Goal: Transaction & Acquisition: Purchase product/service

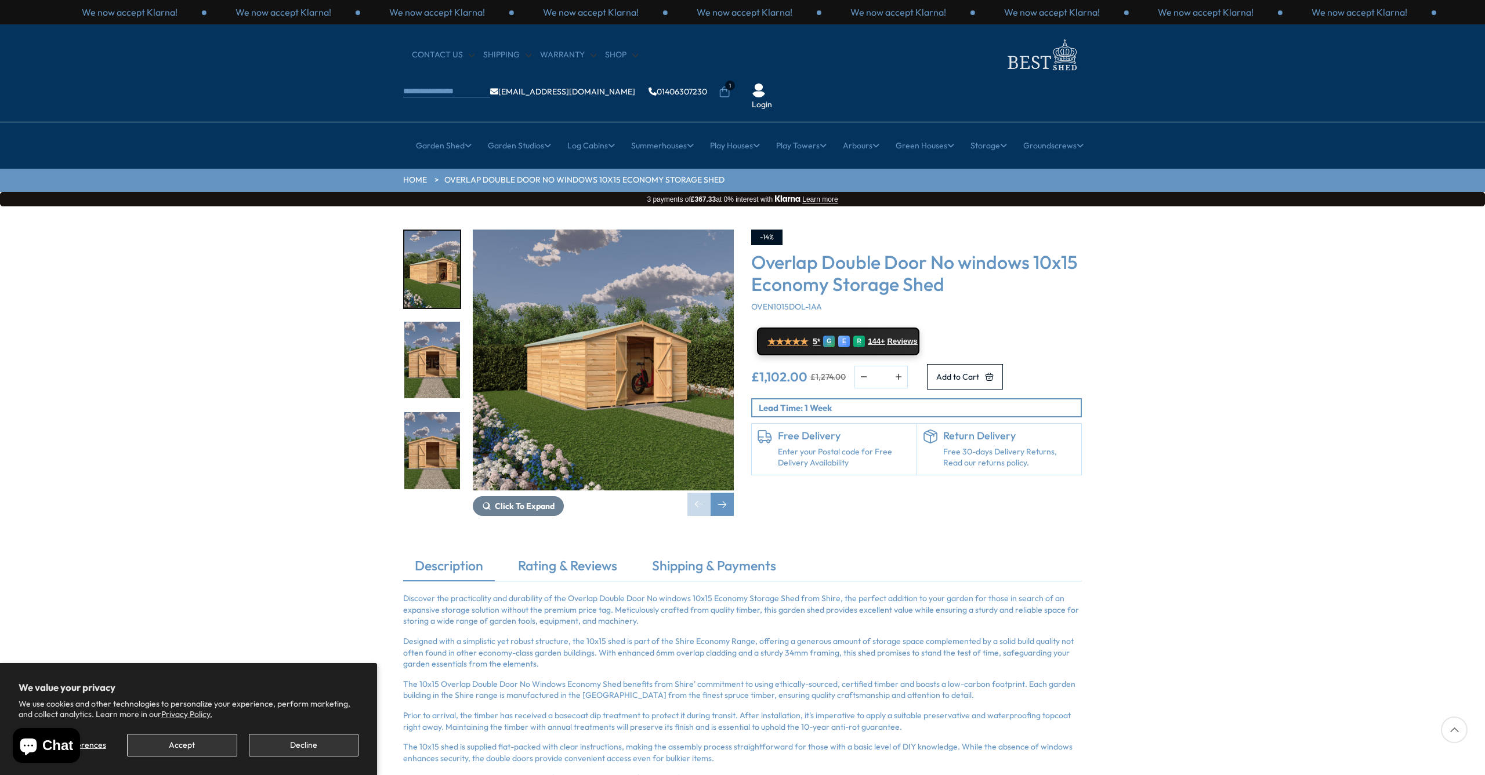
click at [171, 747] on button "Accept" at bounding box center [182, 745] width 110 height 23
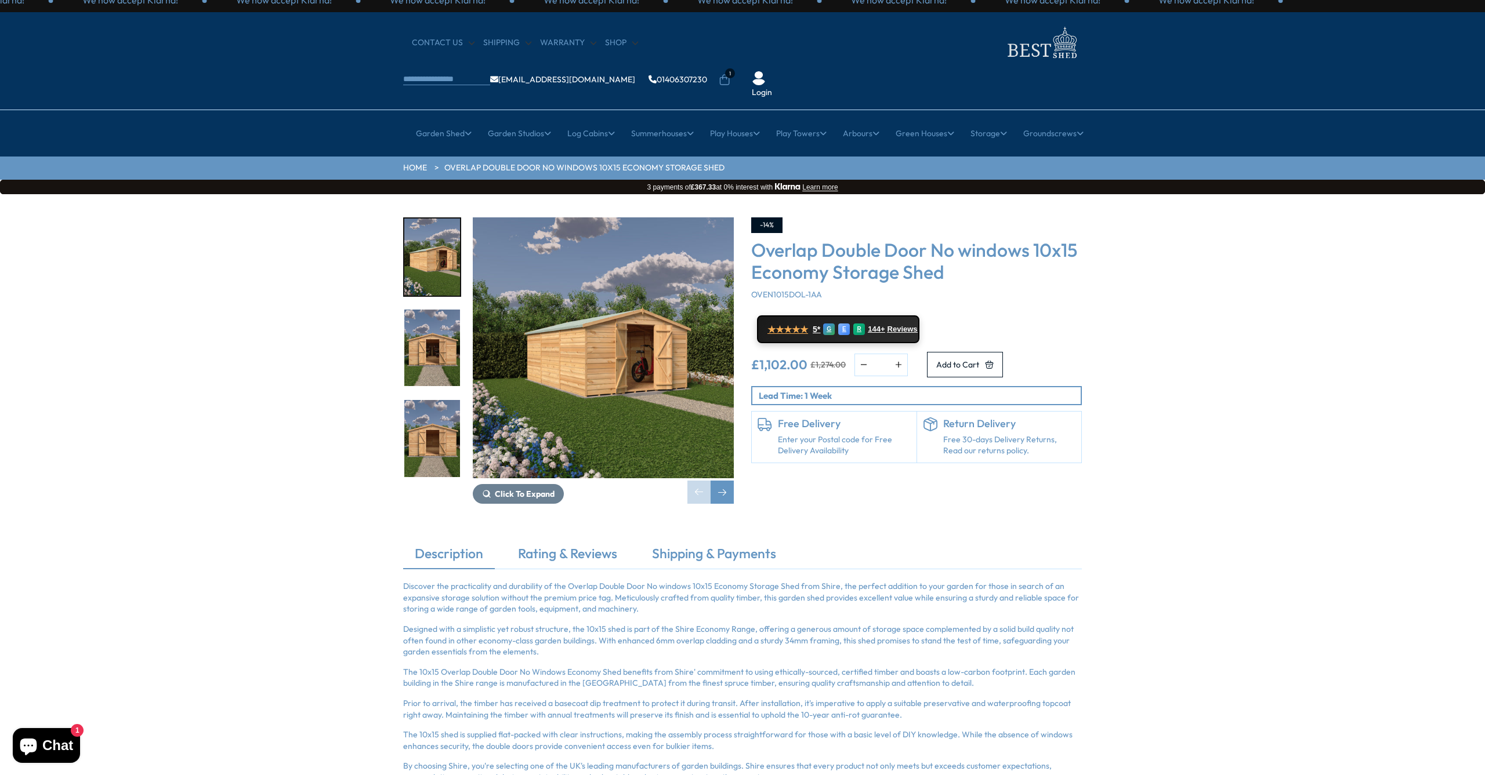
scroll to position [13, 0]
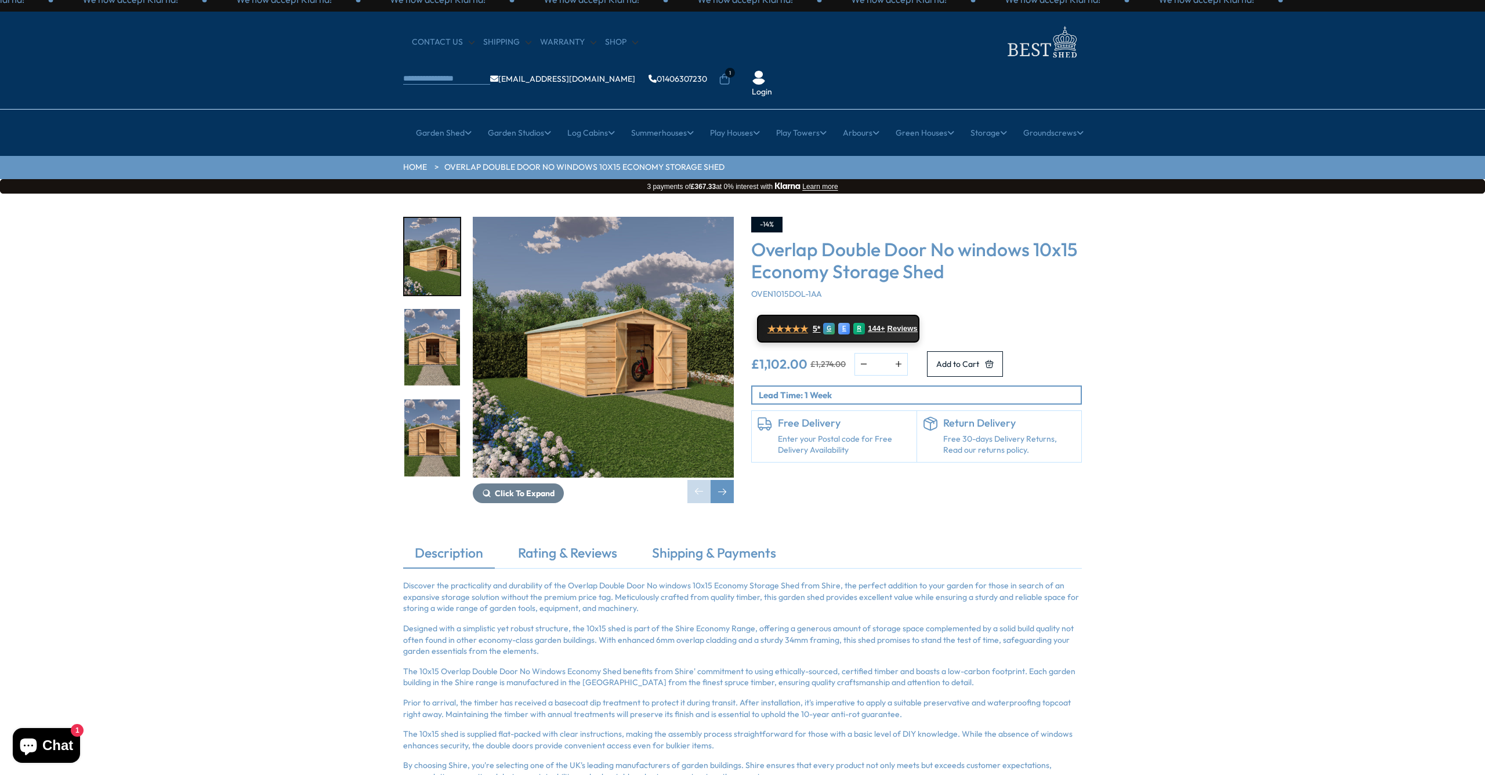
click at [429, 400] on img "3 / 15" at bounding box center [432, 438] width 56 height 77
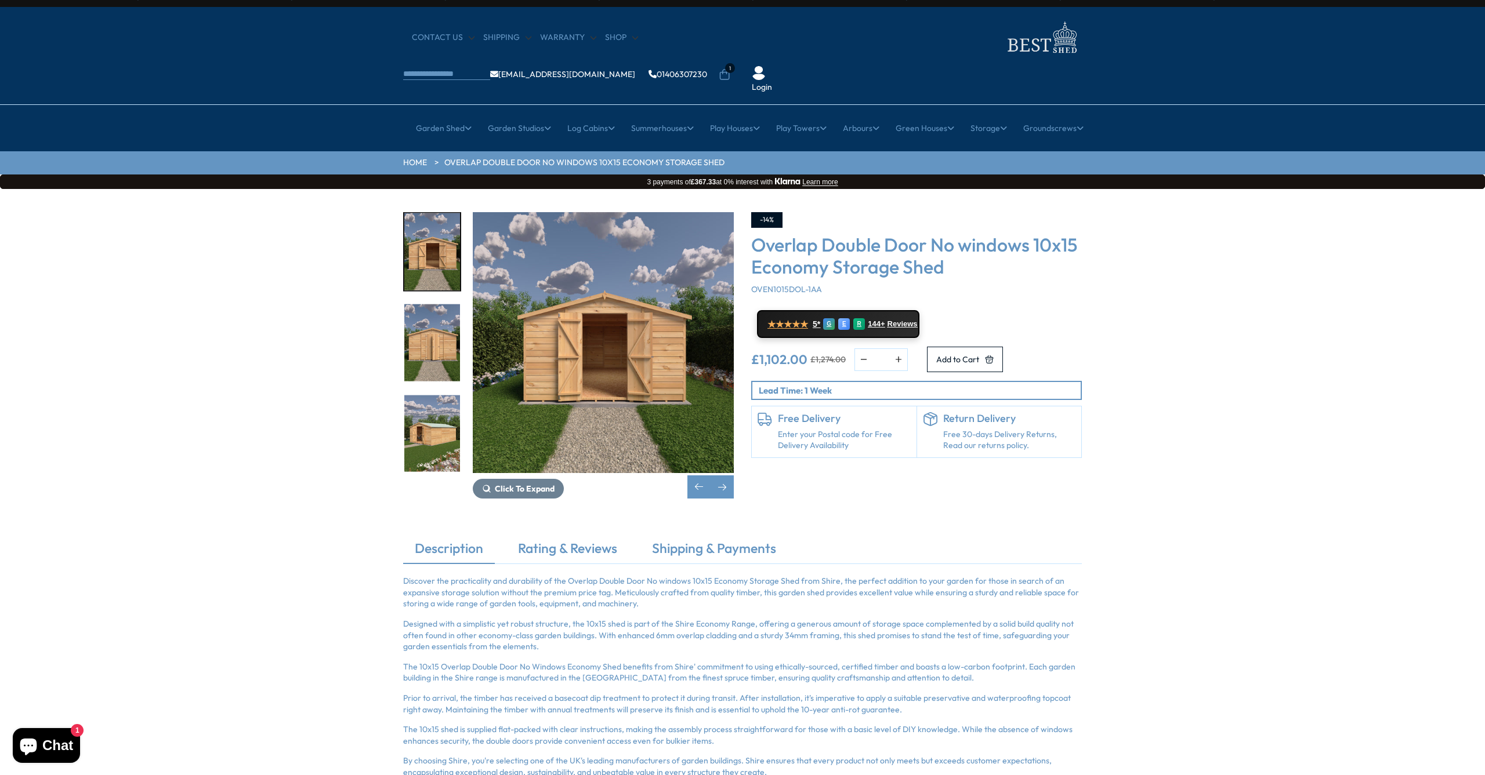
scroll to position [22, 0]
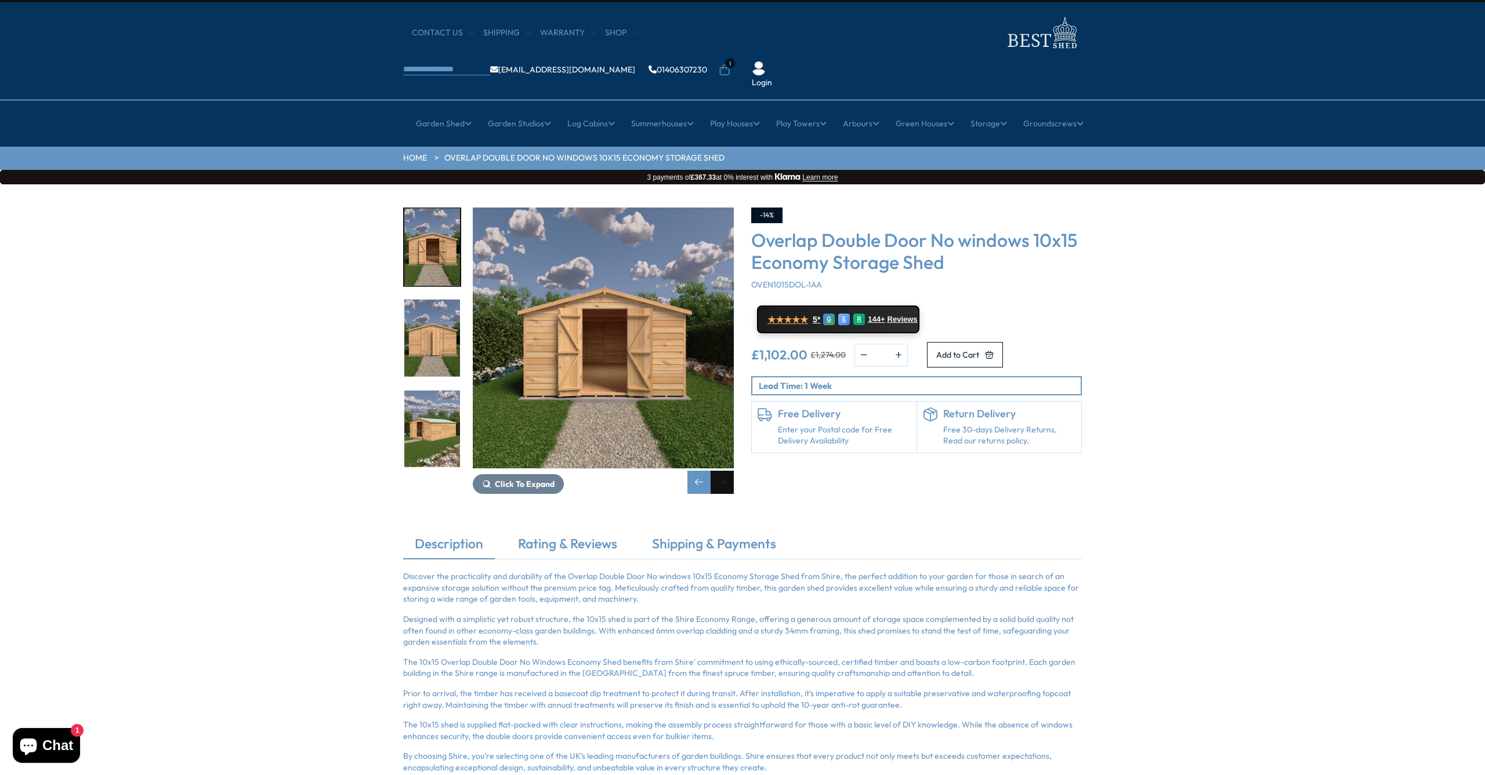
click at [716, 471] on div "Next slide" at bounding box center [721, 482] width 23 height 23
click at [720, 471] on div "Next slide" at bounding box center [721, 482] width 23 height 23
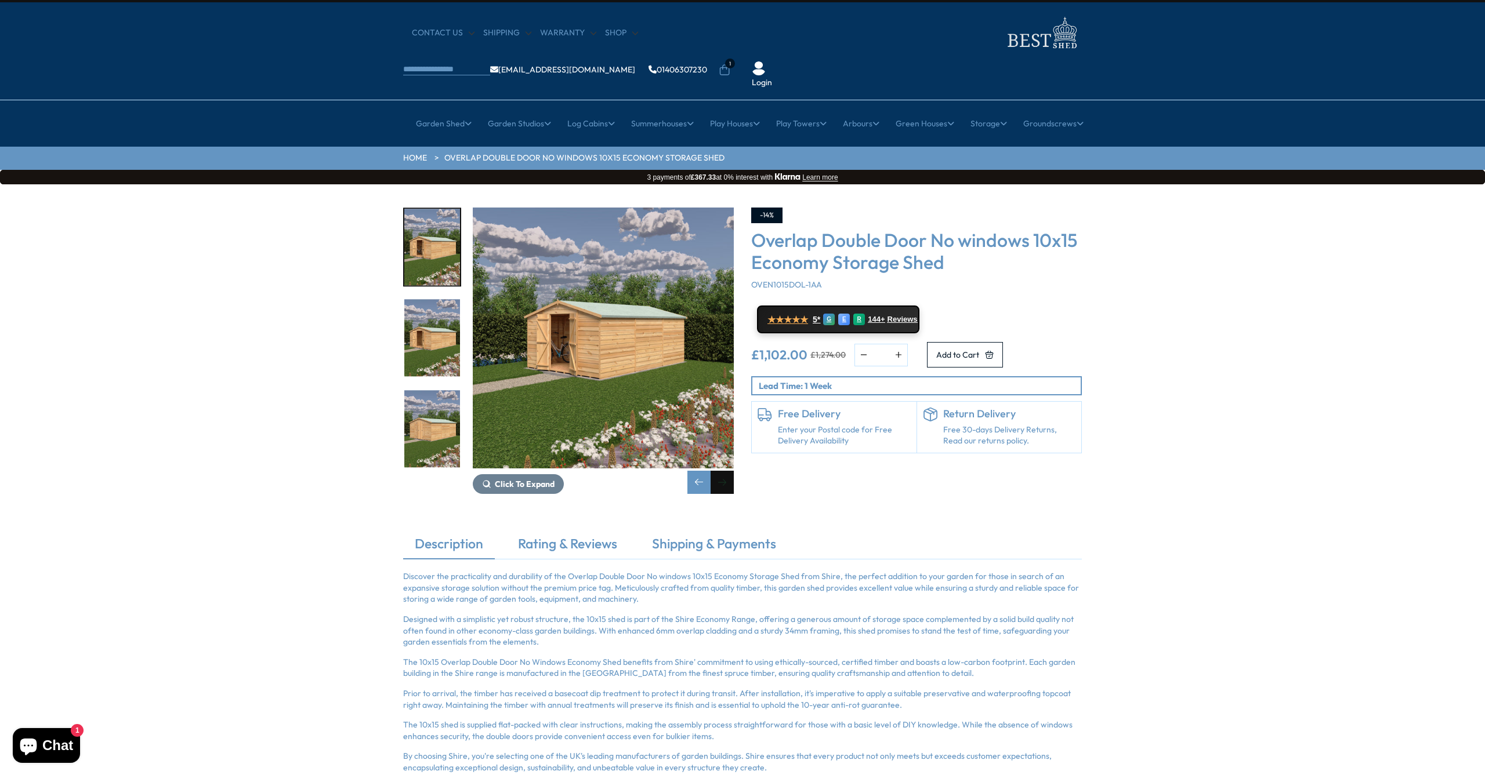
click at [720, 471] on div "Next slide" at bounding box center [721, 482] width 23 height 23
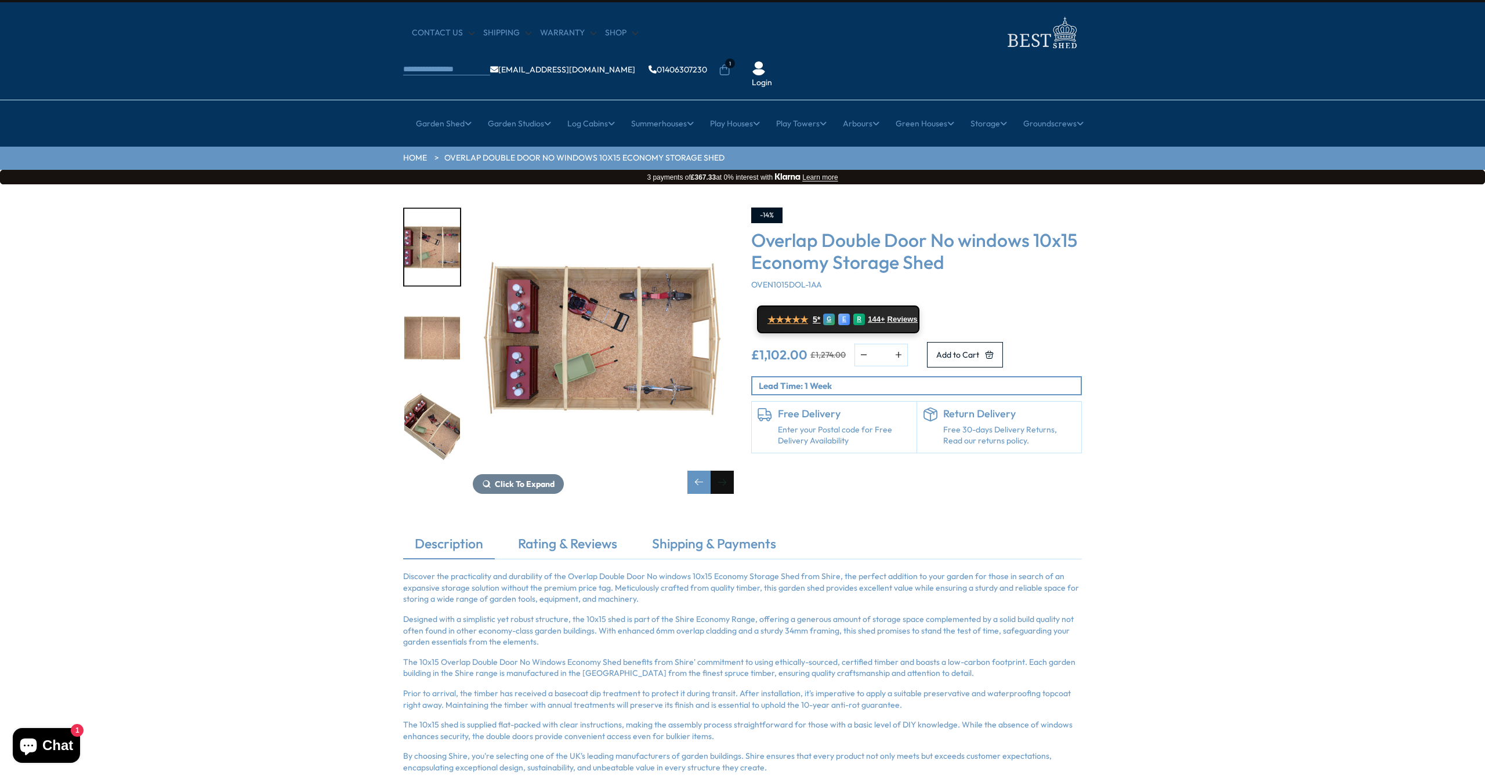
click at [720, 471] on div "Next slide" at bounding box center [721, 482] width 23 height 23
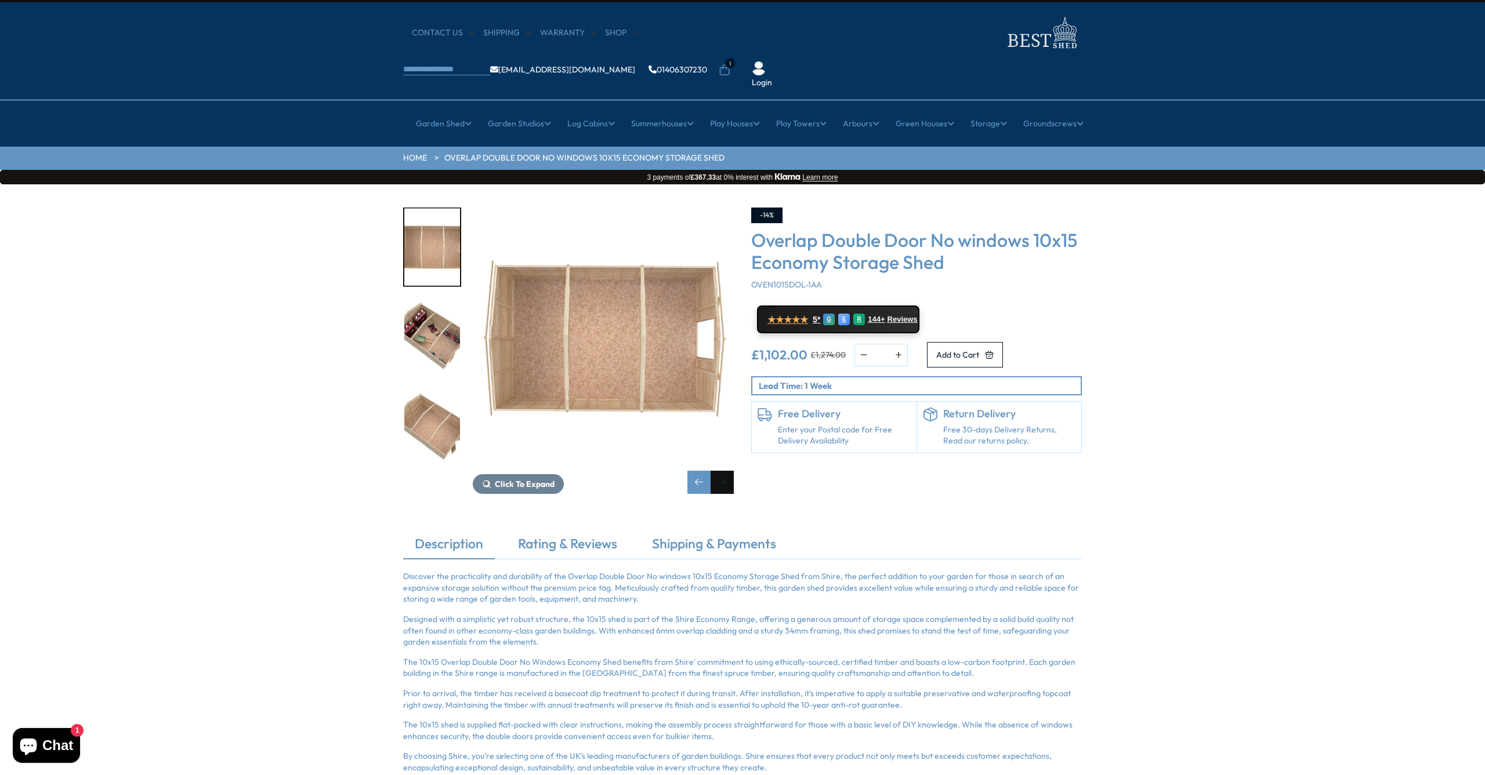
click at [720, 471] on div "Next slide" at bounding box center [721, 482] width 23 height 23
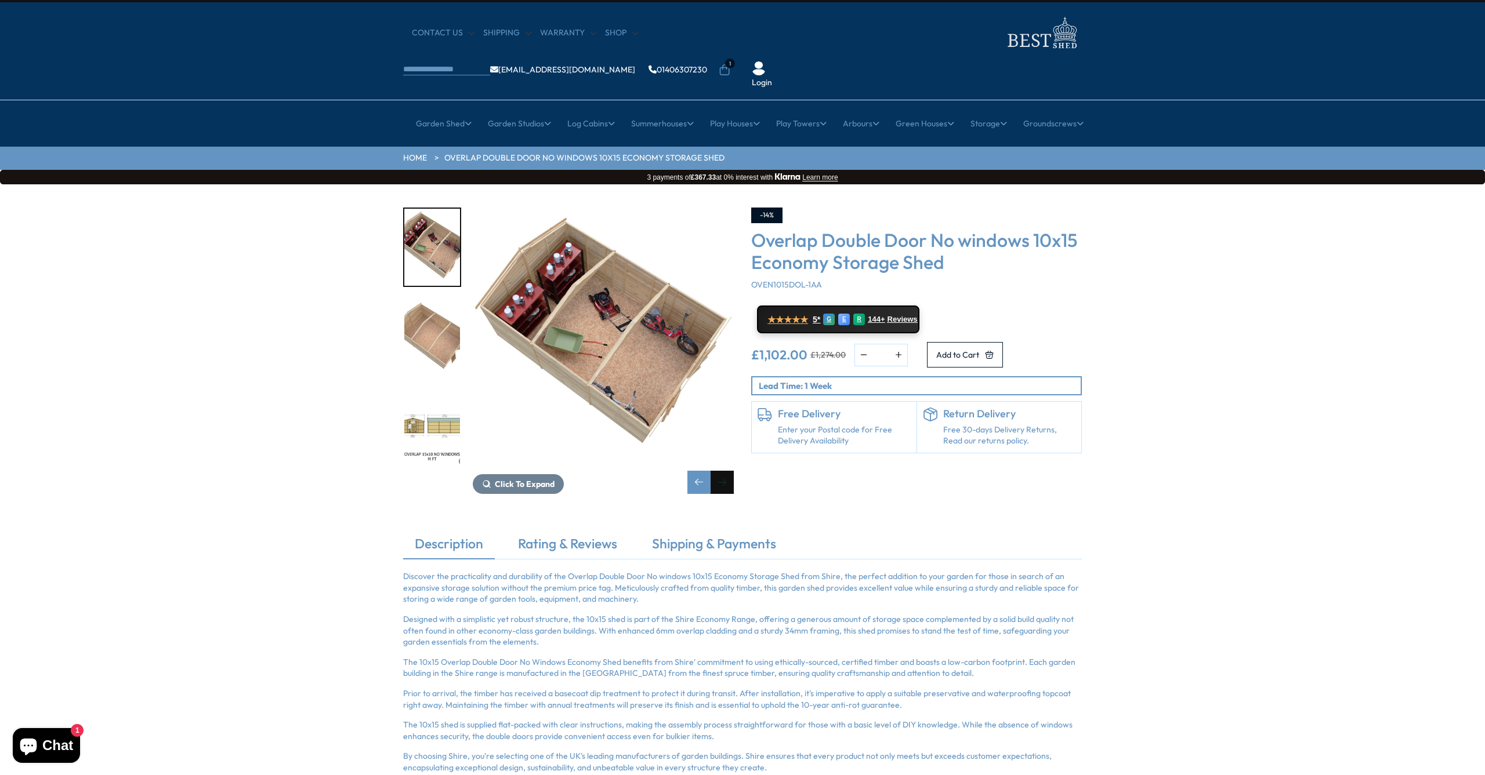
click at [720, 471] on div "Next slide" at bounding box center [721, 482] width 23 height 23
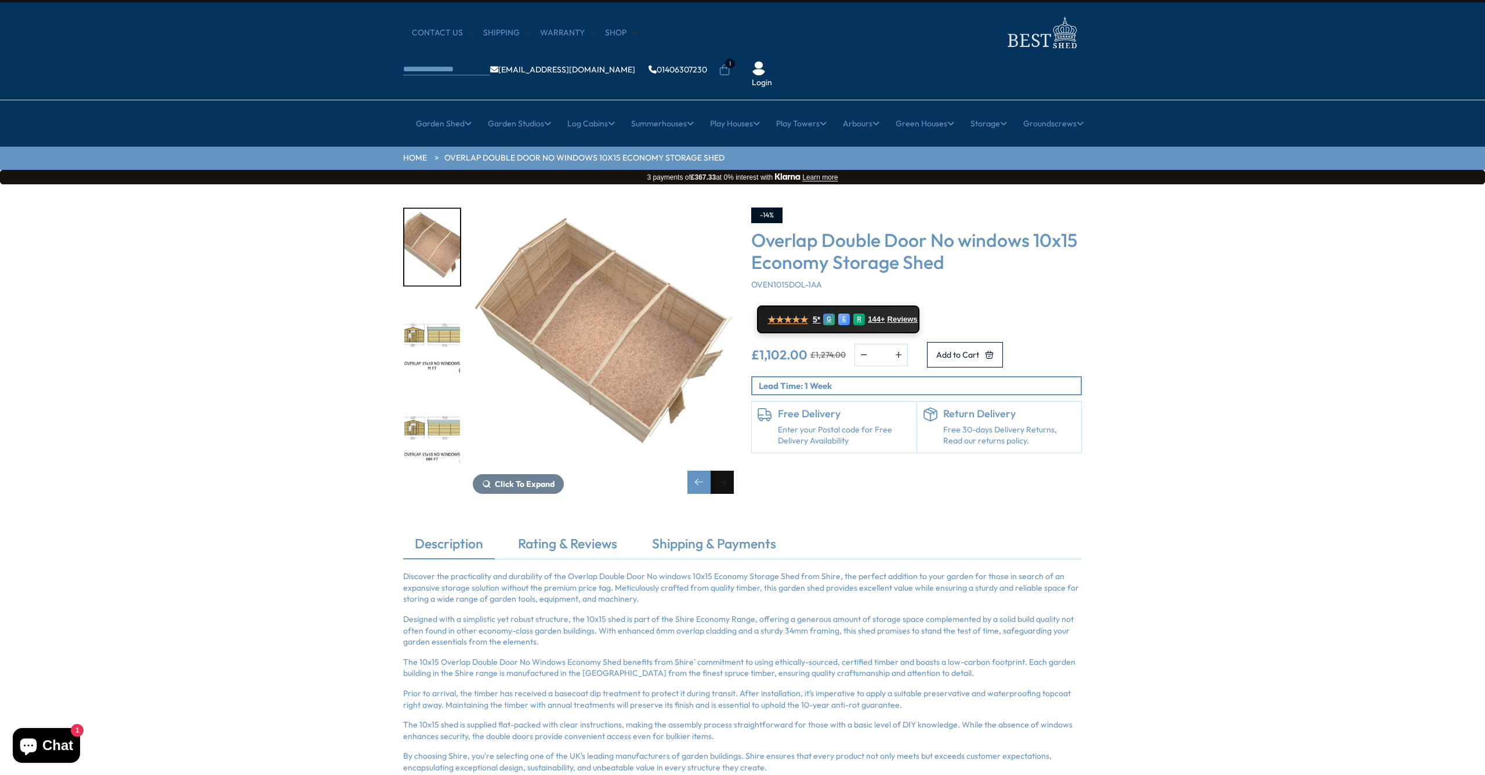
click at [720, 471] on div "Next slide" at bounding box center [721, 482] width 23 height 23
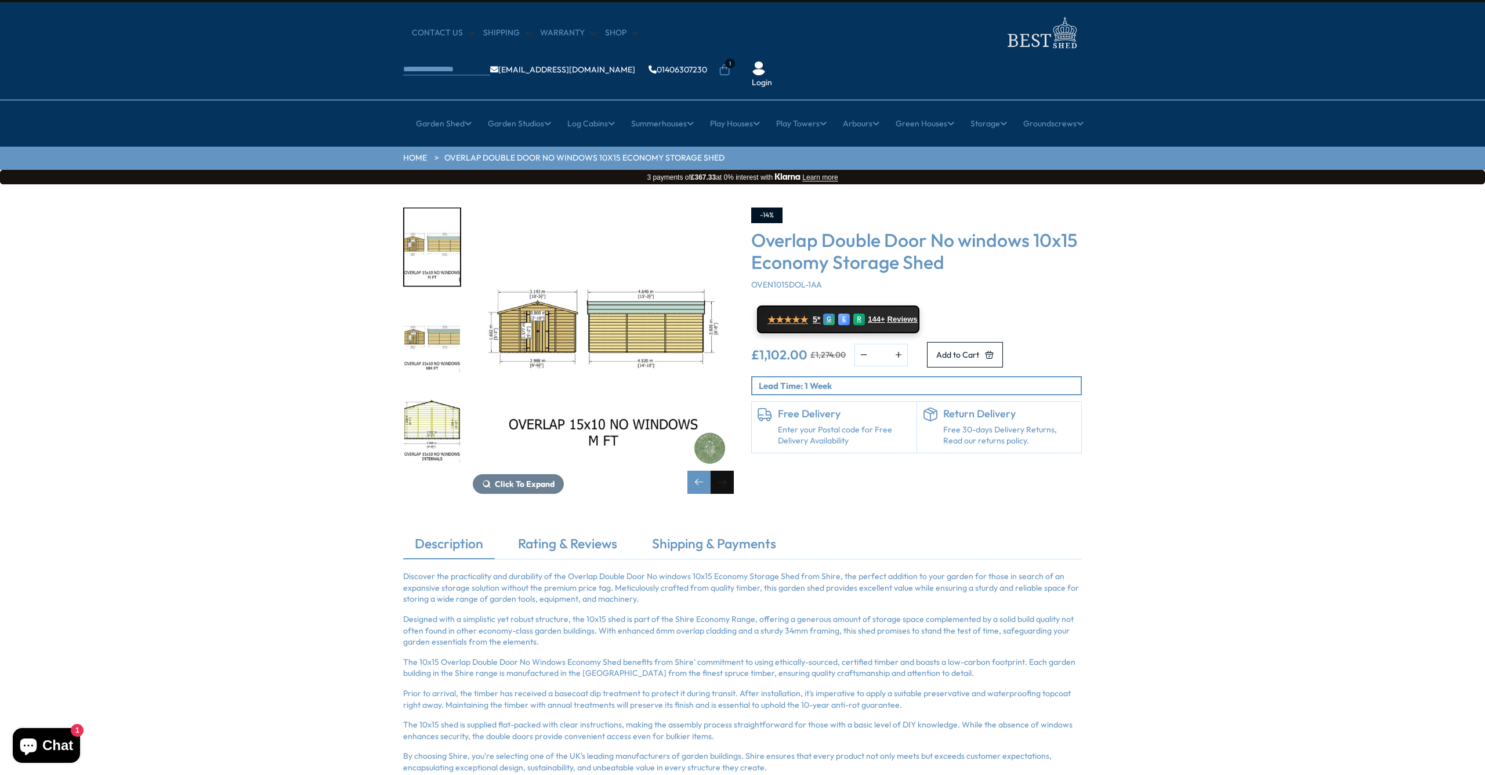
click at [720, 471] on div "Next slide" at bounding box center [721, 482] width 23 height 23
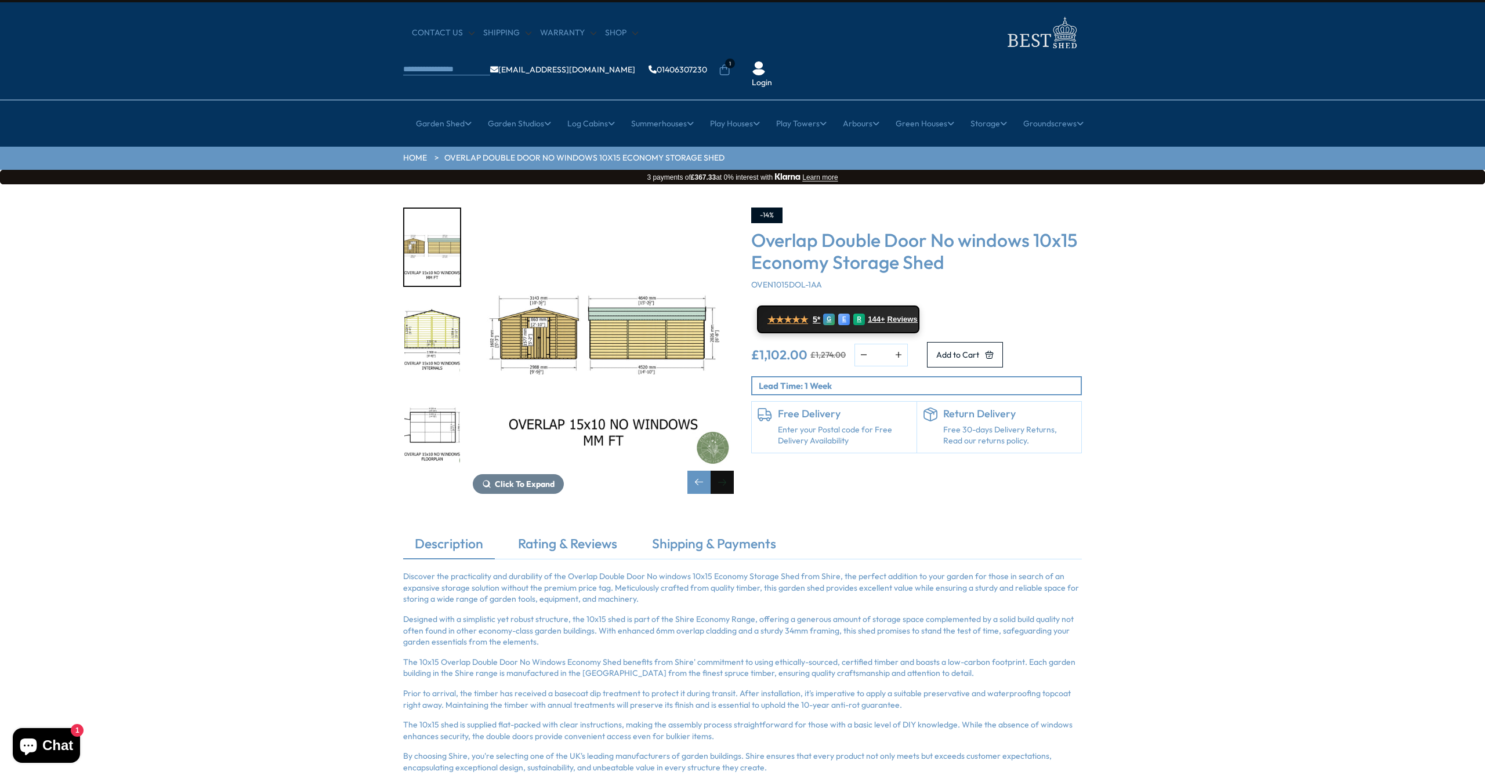
click at [720, 471] on div "Next slide" at bounding box center [721, 482] width 23 height 23
